Goal: Find specific page/section: Find specific page/section

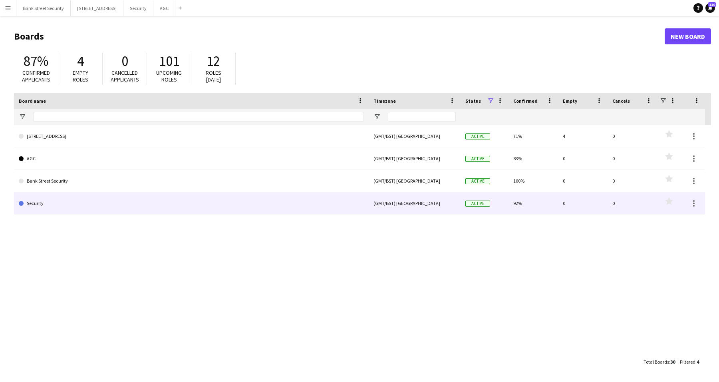
click at [42, 202] on link "Security" at bounding box center [191, 203] width 345 height 22
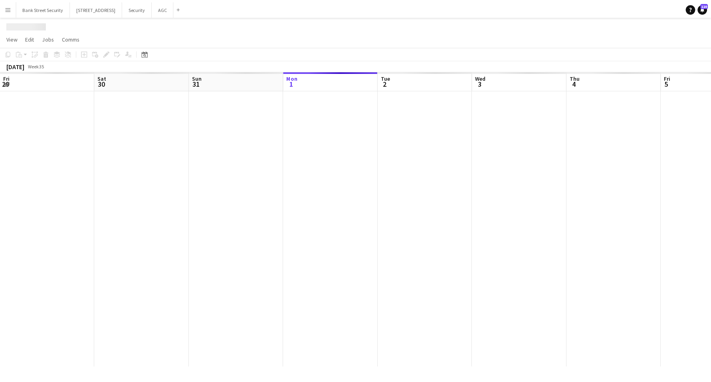
scroll to position [0, 191]
